Goal: Task Accomplishment & Management: Understand process/instructions

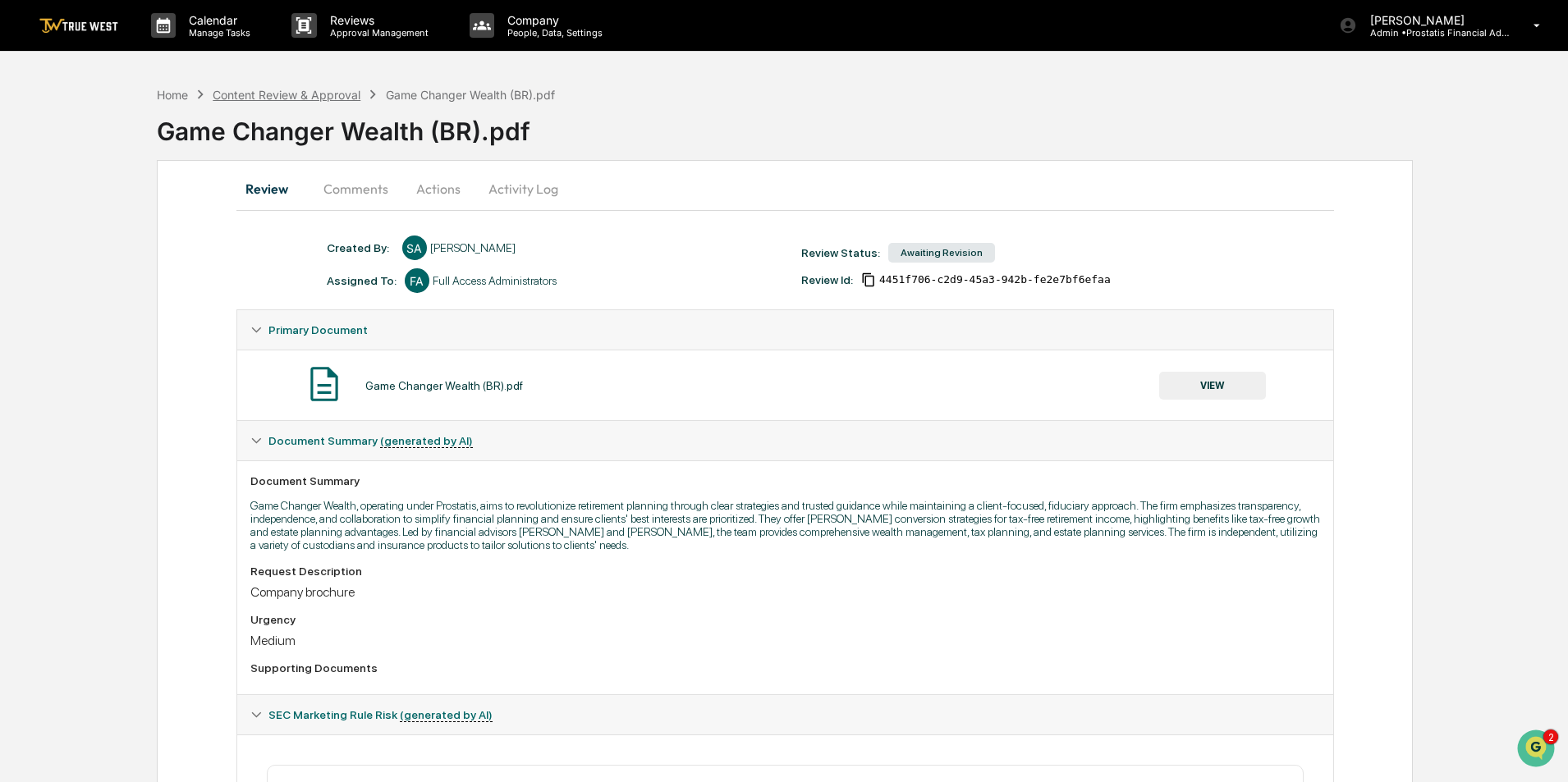
click at [324, 101] on div "Content Review & Approval" at bounding box center [286, 95] width 148 height 14
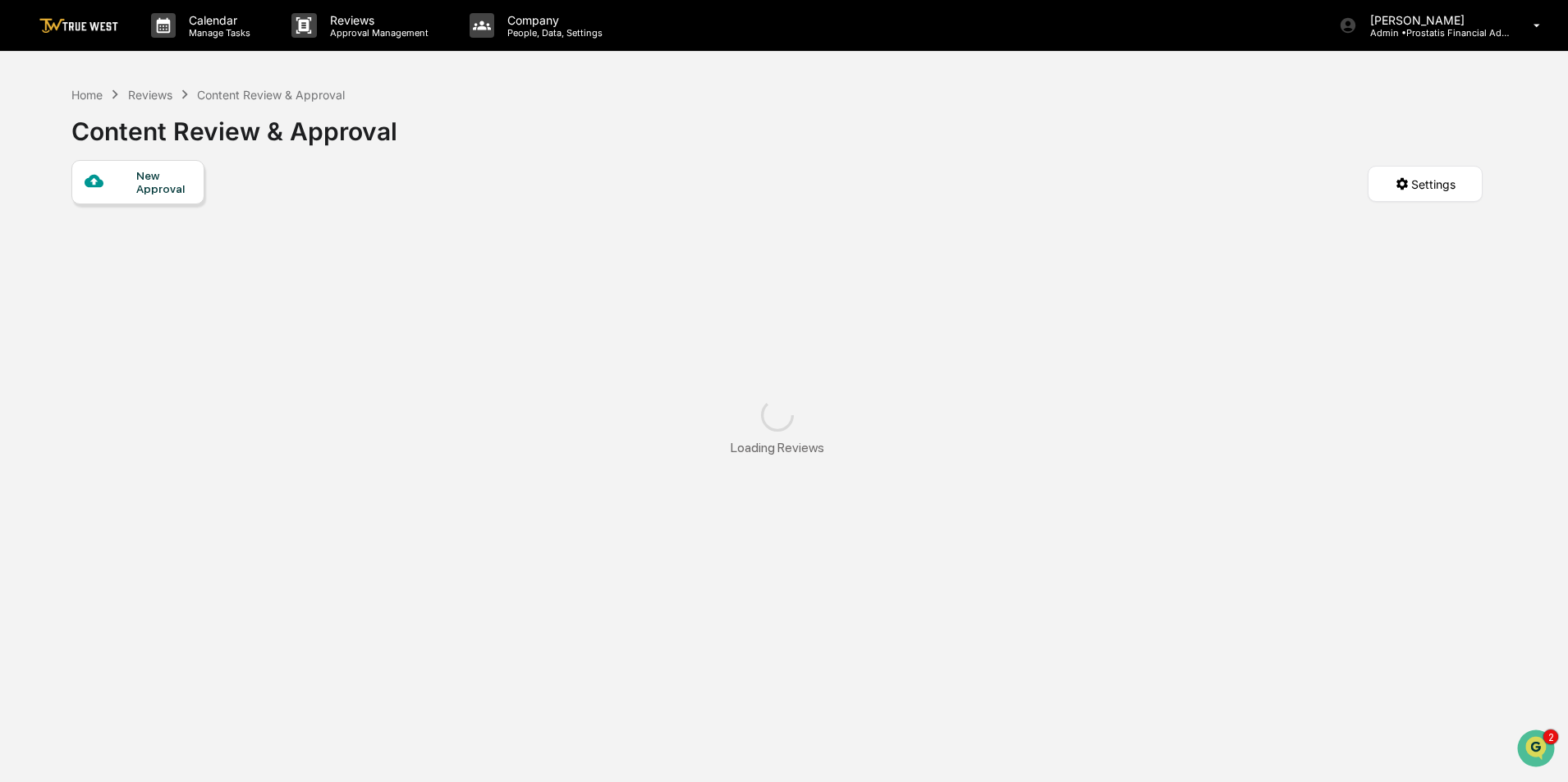
click at [324, 99] on div "Content Review & Approval" at bounding box center [271, 95] width 148 height 14
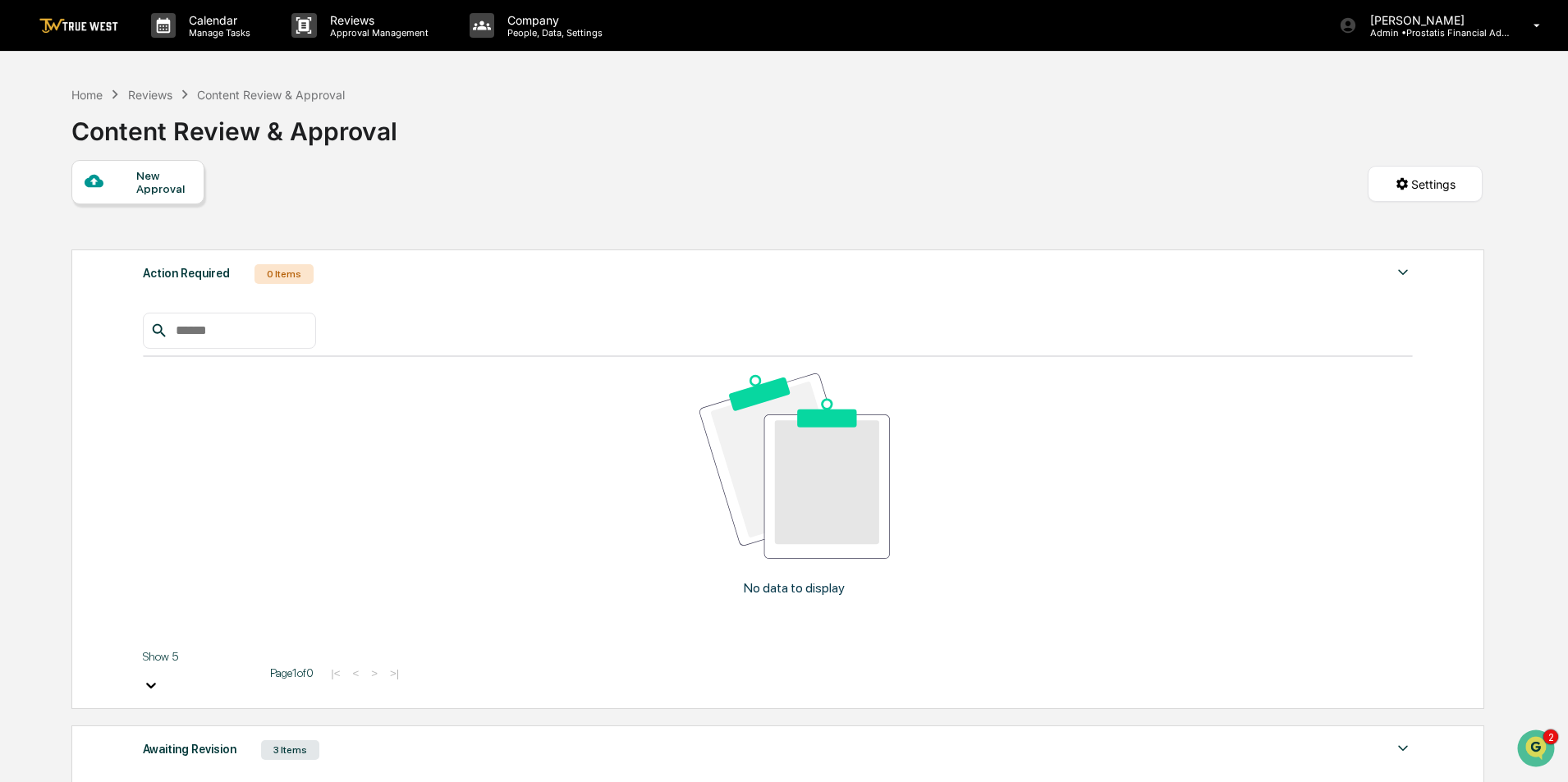
click at [377, 739] on div "Awaiting Revision 3 Items" at bounding box center [777, 750] width 1270 height 23
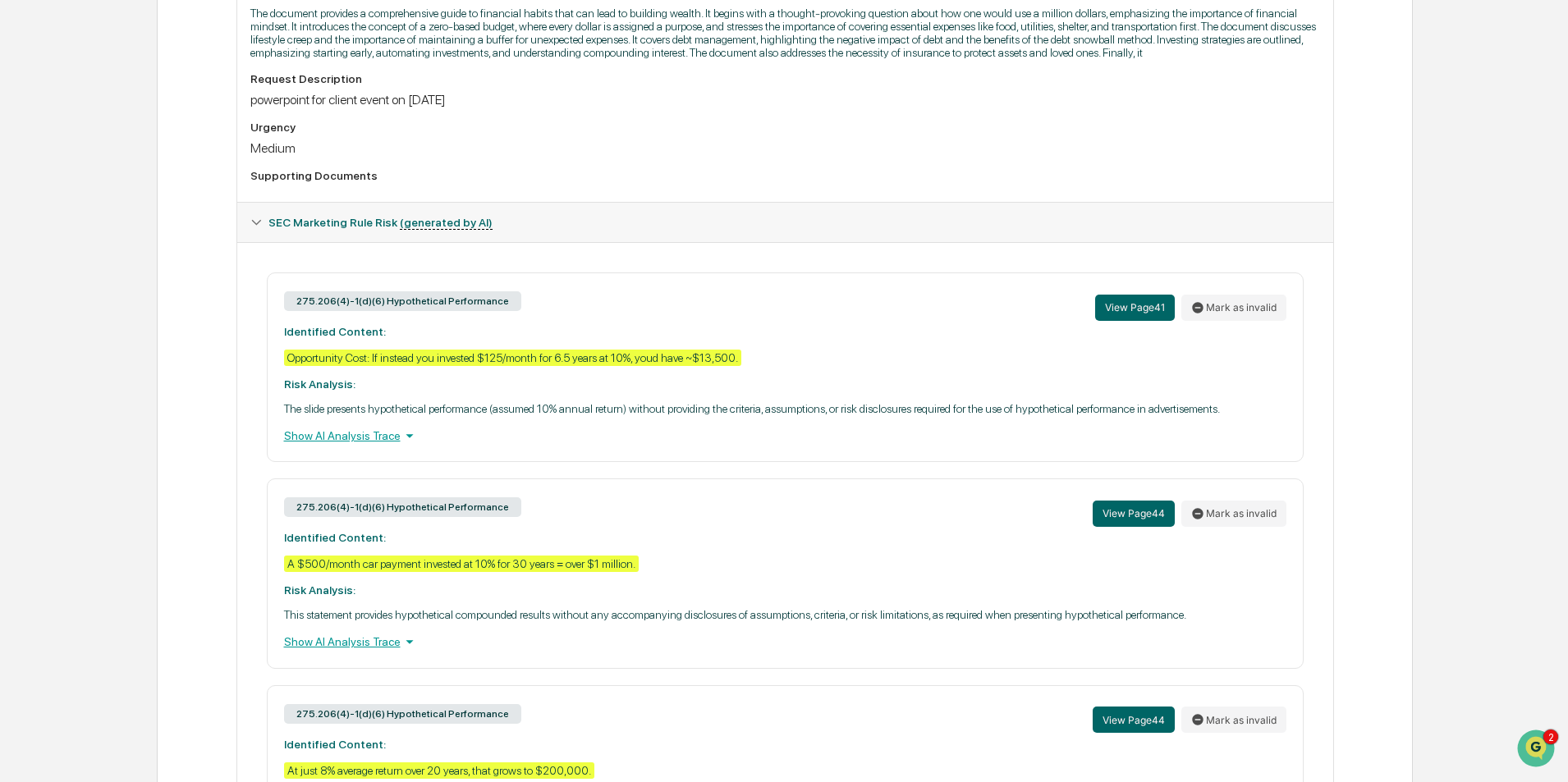
scroll to position [575, 0]
